Goal: Transaction & Acquisition: Purchase product/service

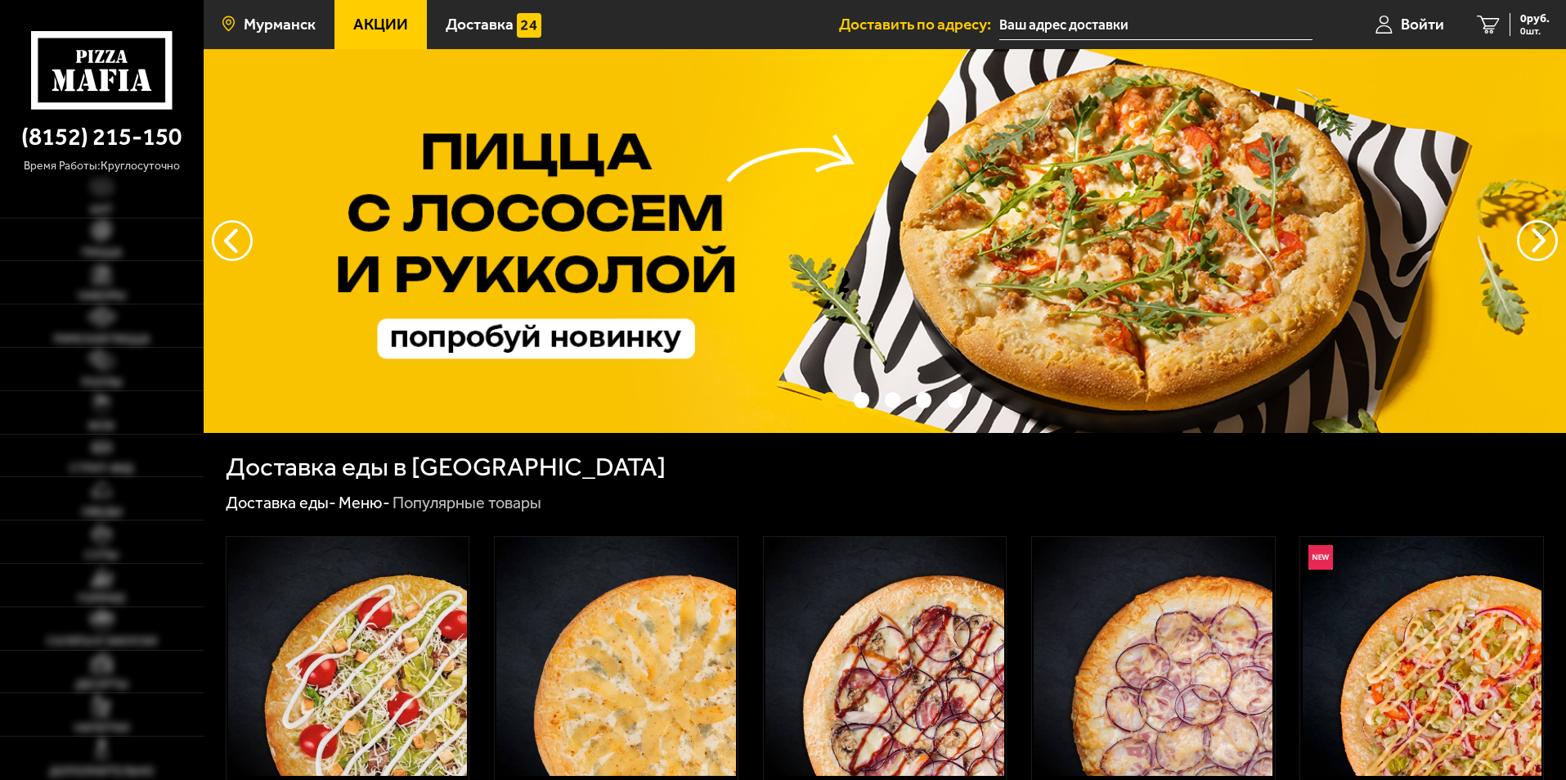
type input "[STREET_ADDRESS][PERSON_NAME]"
click at [61, 512] on link "Обеды" at bounding box center [102, 498] width 204 height 43
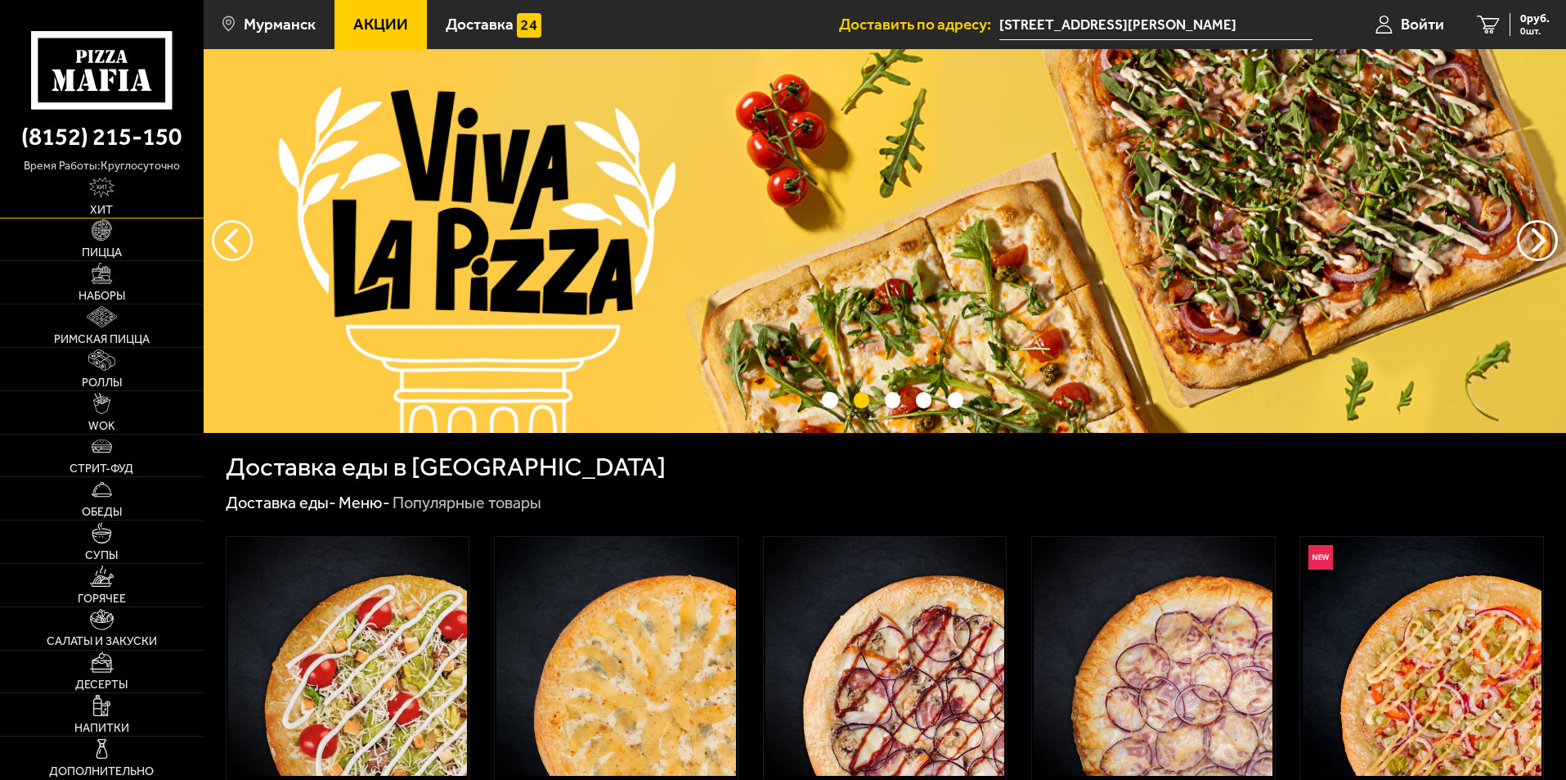
click at [118, 200] on link "Хит" at bounding box center [102, 196] width 204 height 43
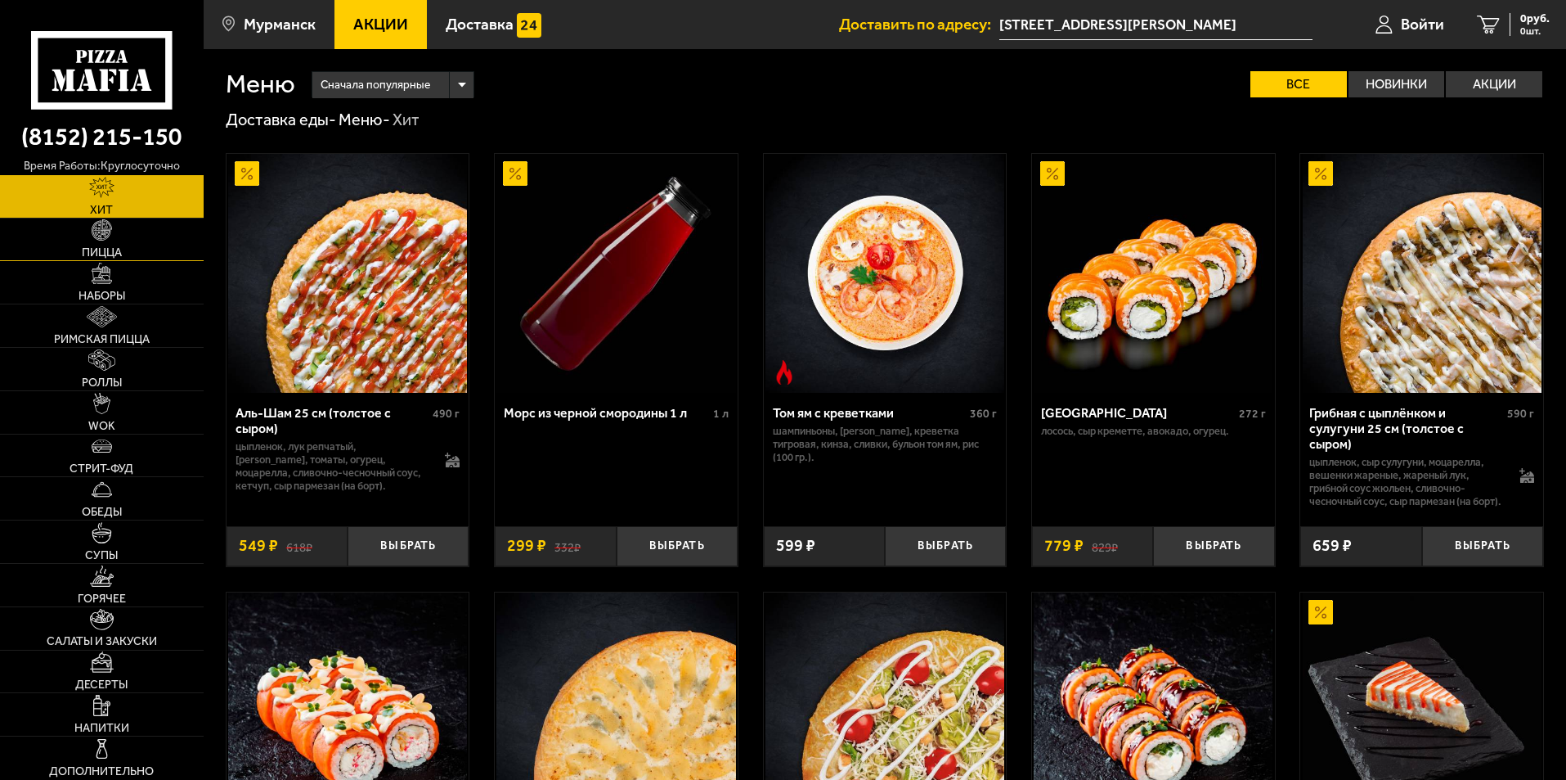
click at [127, 256] on link "Пицца" at bounding box center [102, 239] width 204 height 43
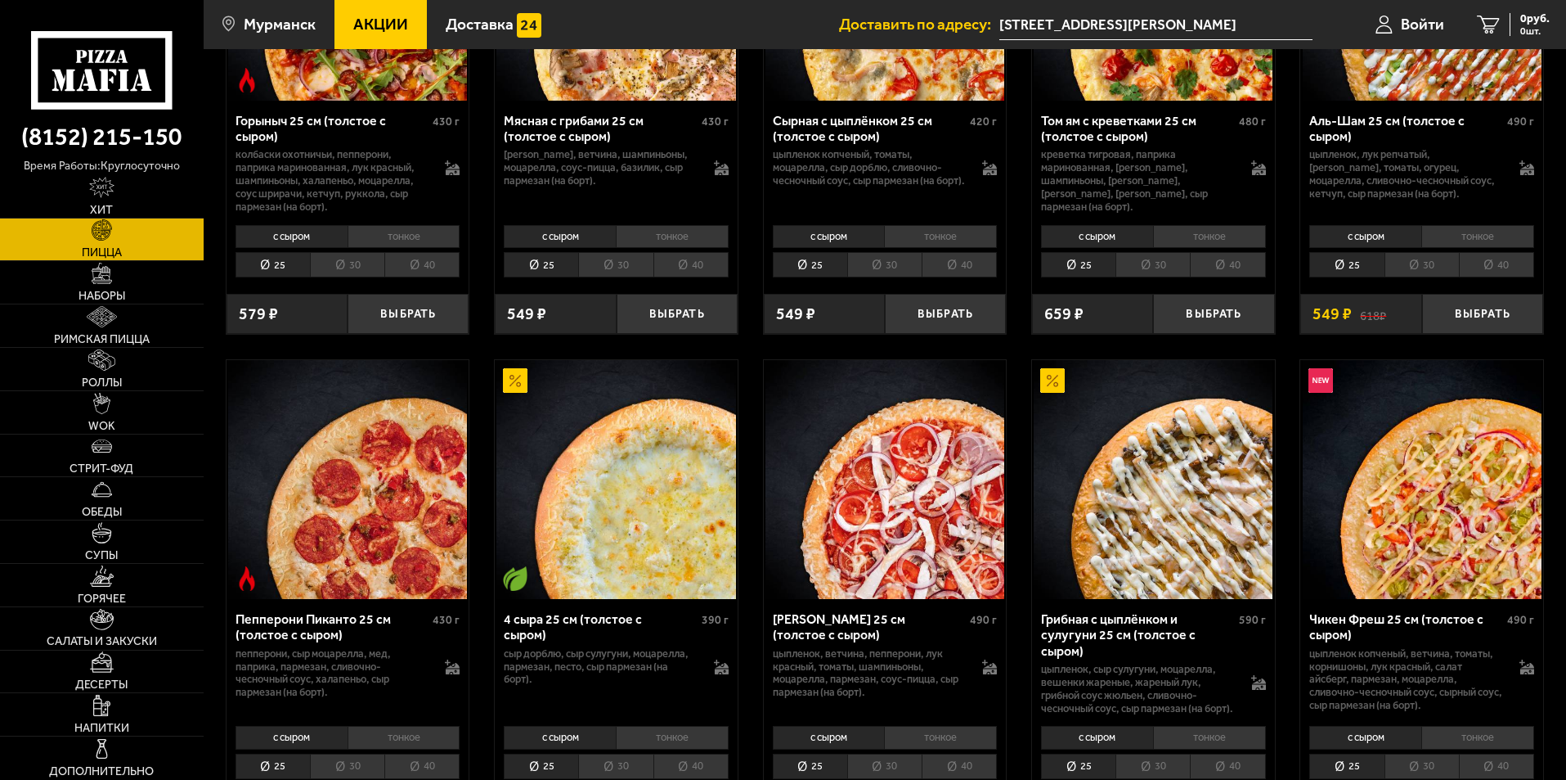
scroll to position [818, 0]
